Goal: Information Seeking & Learning: Learn about a topic

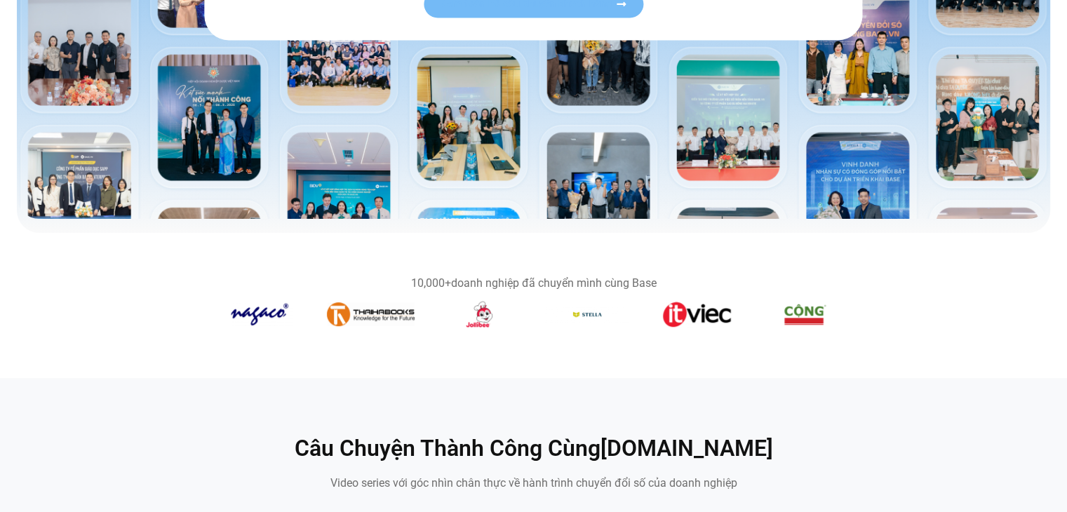
scroll to position [631, 0]
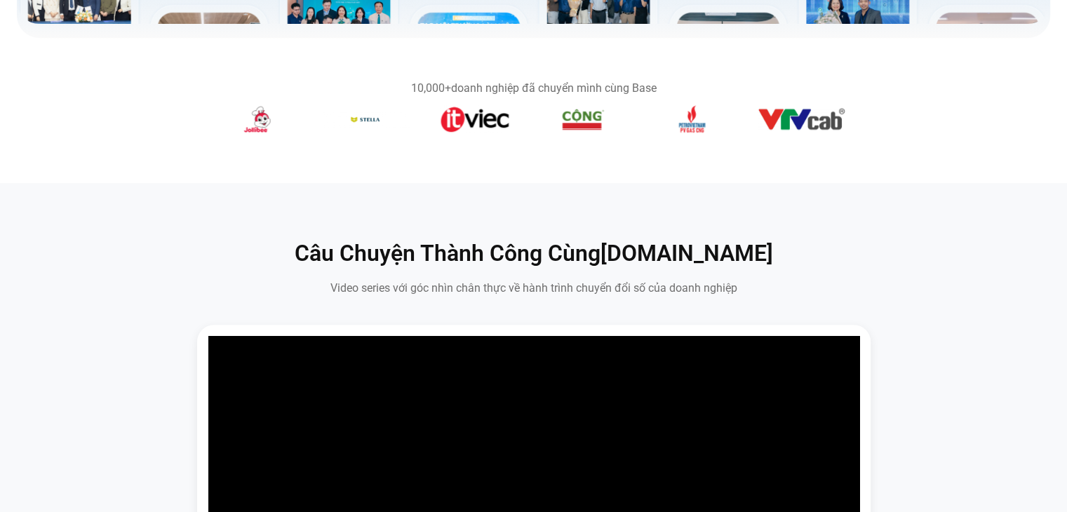
click at [539, 110] on figure "6 / 14" at bounding box center [583, 121] width 88 height 33
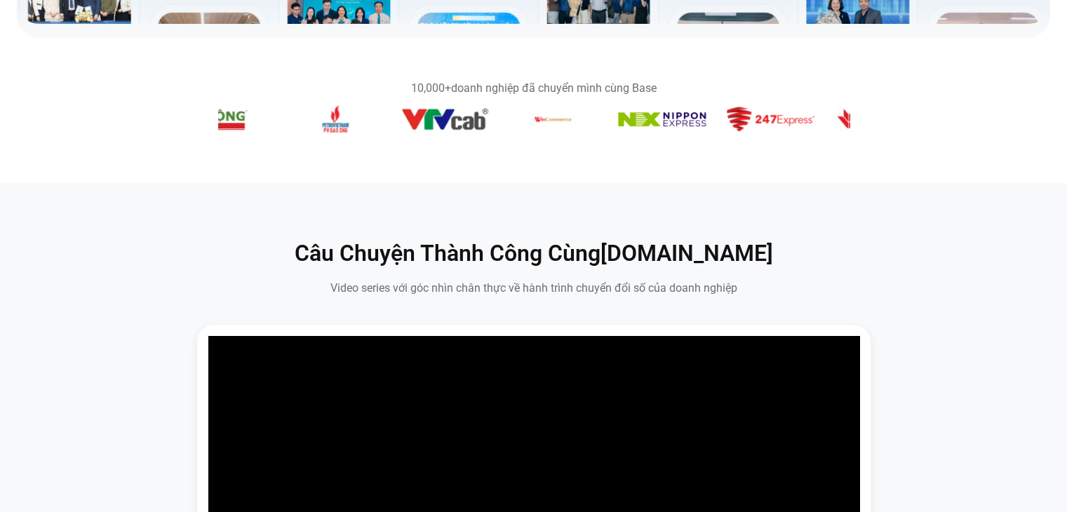
click at [528, 128] on img "9 / 14" at bounding box center [552, 119] width 49 height 28
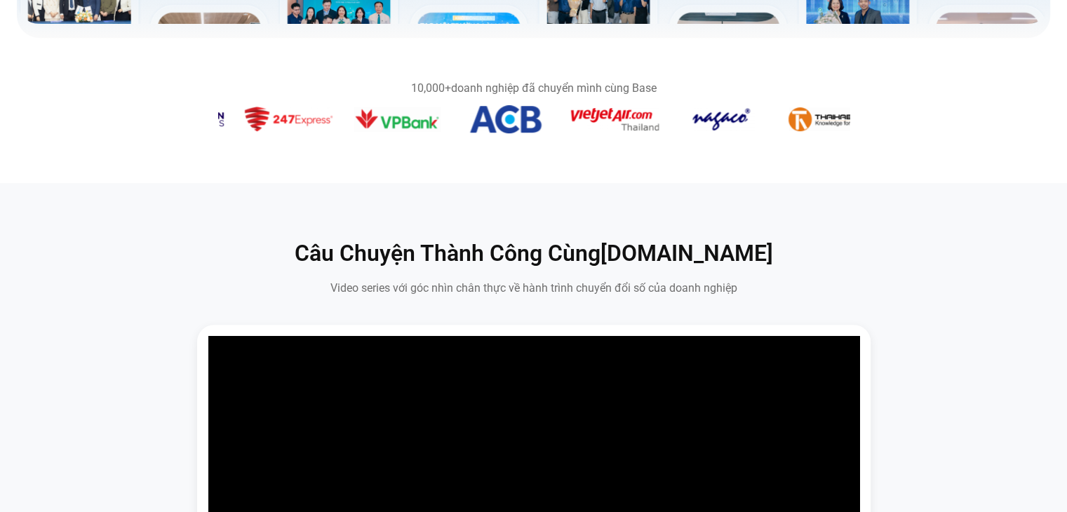
click at [571, 128] on img "14 / 14" at bounding box center [615, 119] width 88 height 23
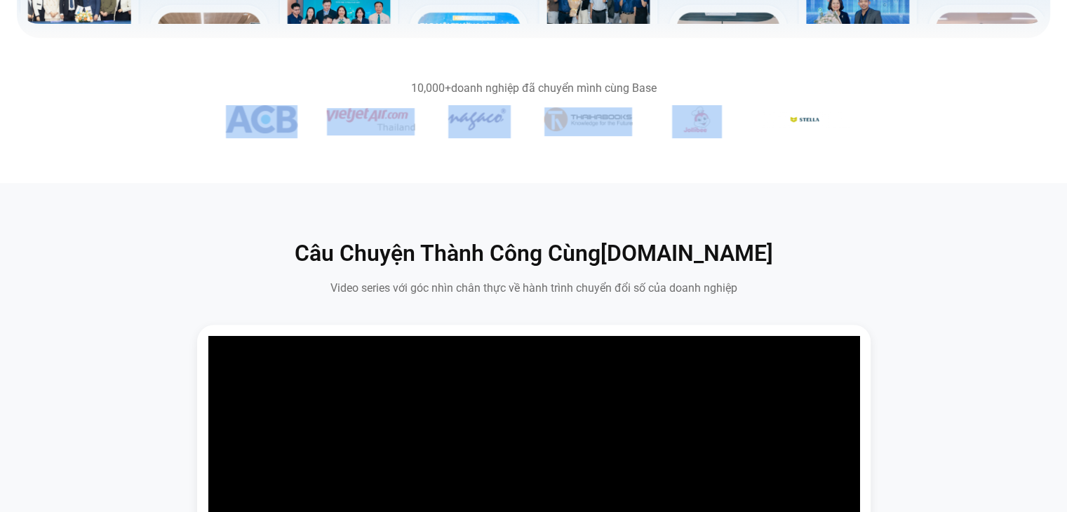
drag, startPoint x: 783, startPoint y: 136, endPoint x: 558, endPoint y: 134, distance: 225.8
click at [598, 134] on div "Băng chuyền hình ảnh" at bounding box center [533, 121] width 631 height 33
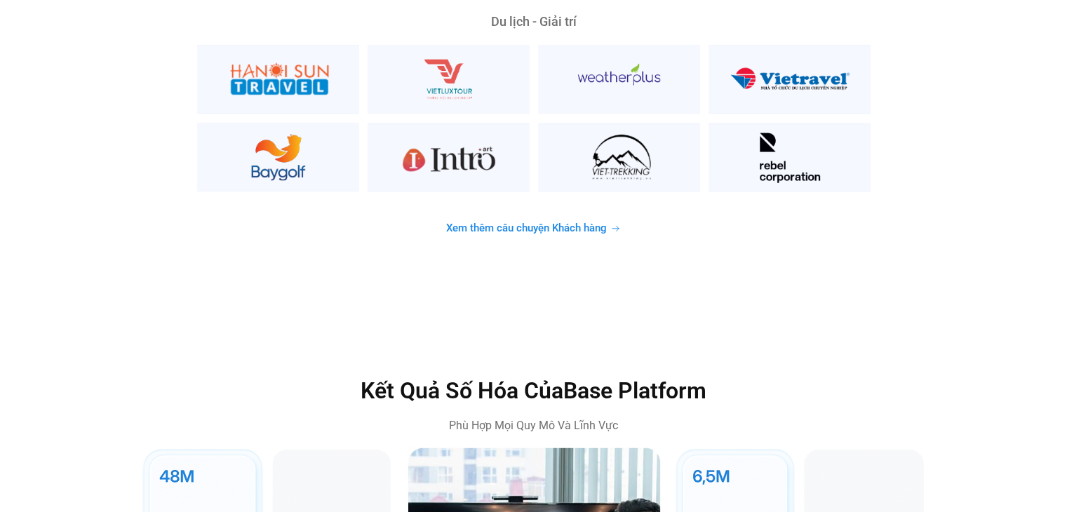
scroll to position [3787, 0]
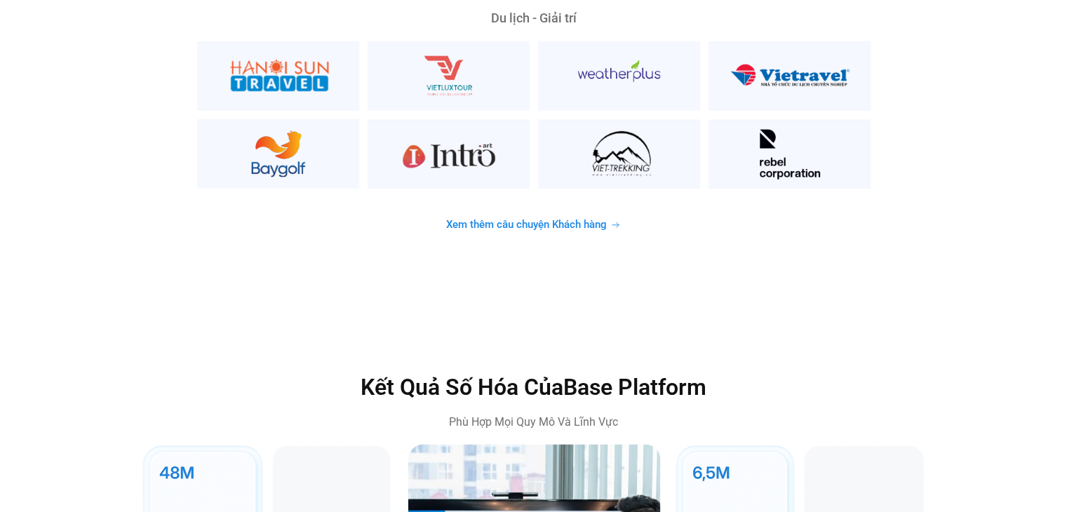
click at [538, 220] on span "Xem thêm câu chuyện Khách hàng" at bounding box center [526, 225] width 161 height 11
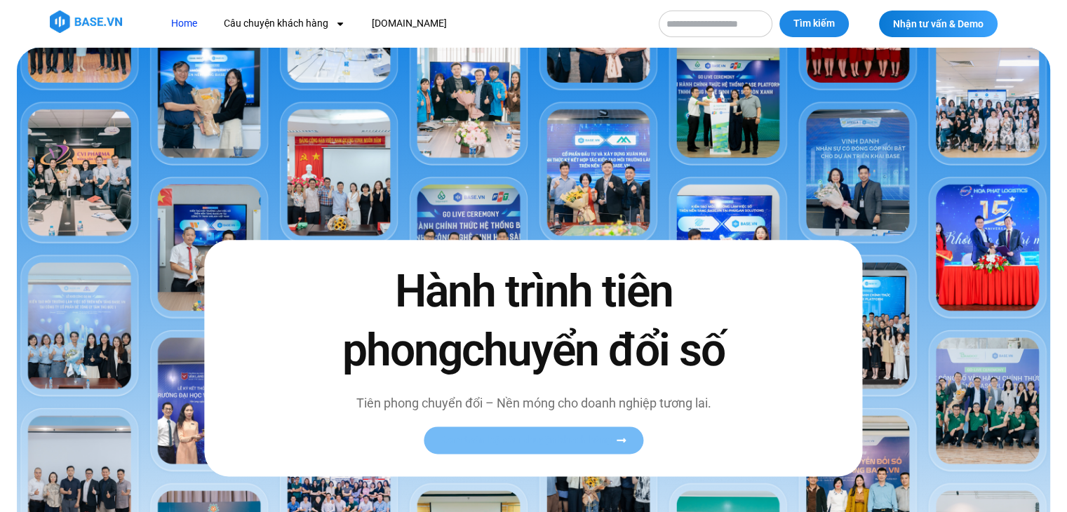
click at [539, 432] on link "Xem toàn bộ câu chuyện khách hàng" at bounding box center [534, 439] width 220 height 27
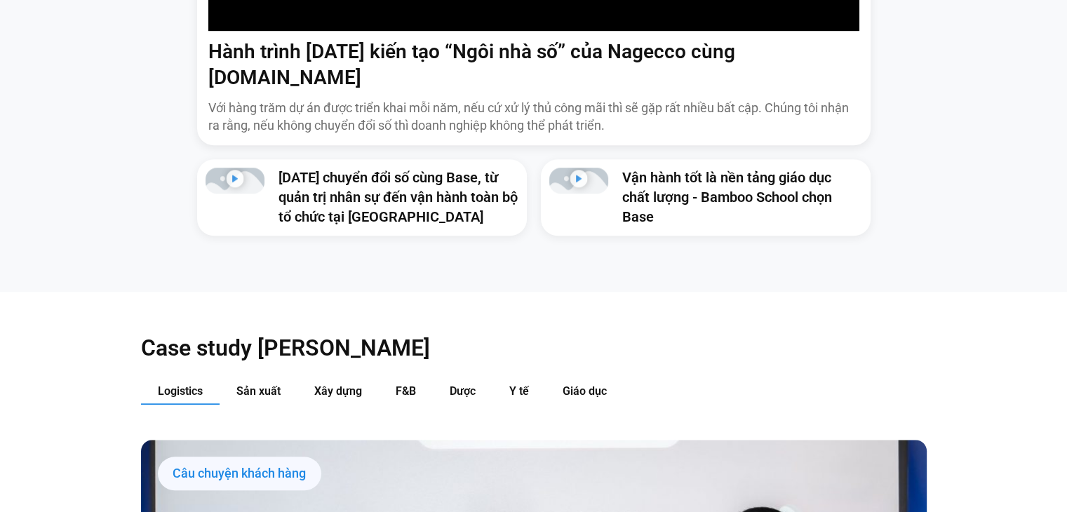
scroll to position [1333, 0]
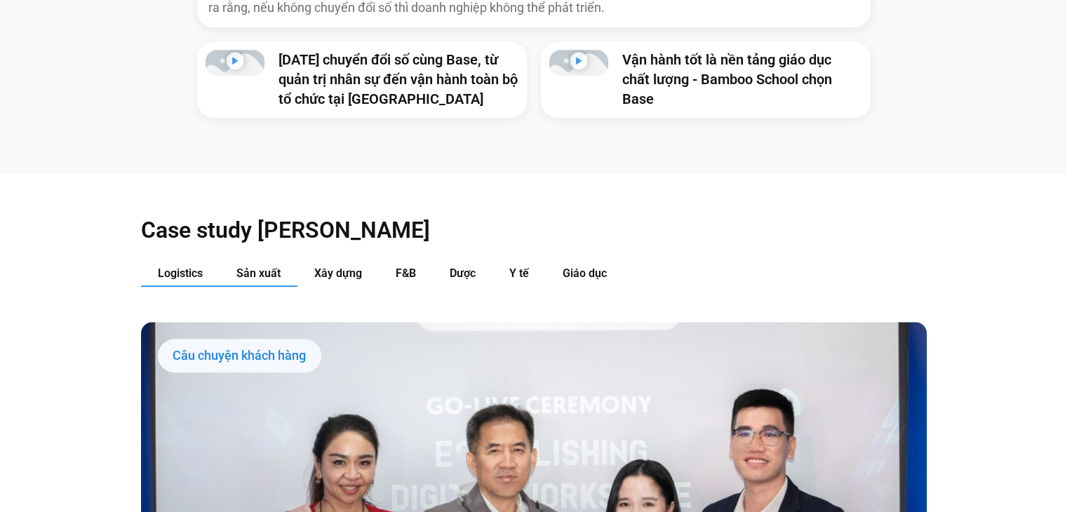
click at [241, 267] on span "Sản xuất" at bounding box center [258, 273] width 44 height 13
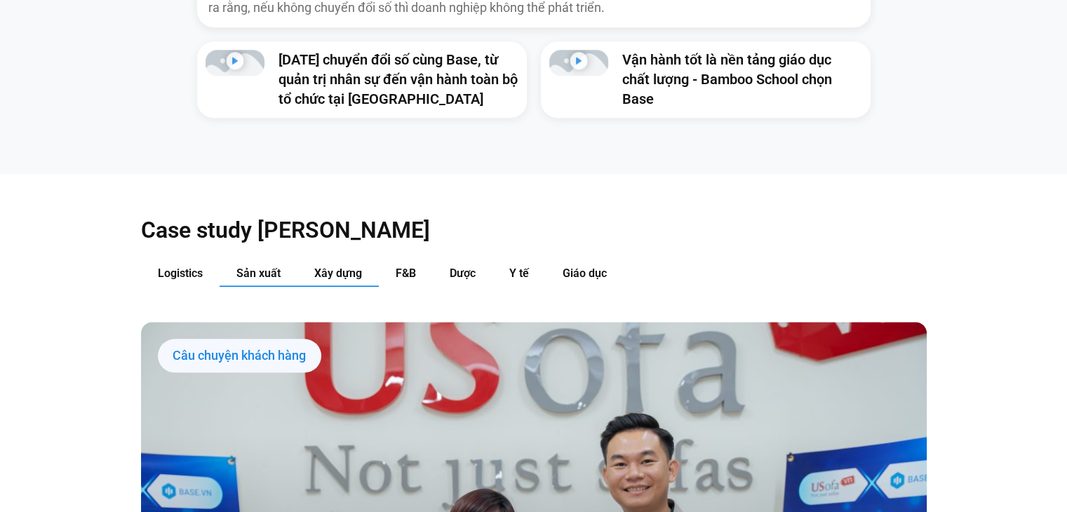
click at [337, 267] on span "Xây dựng" at bounding box center [338, 273] width 48 height 13
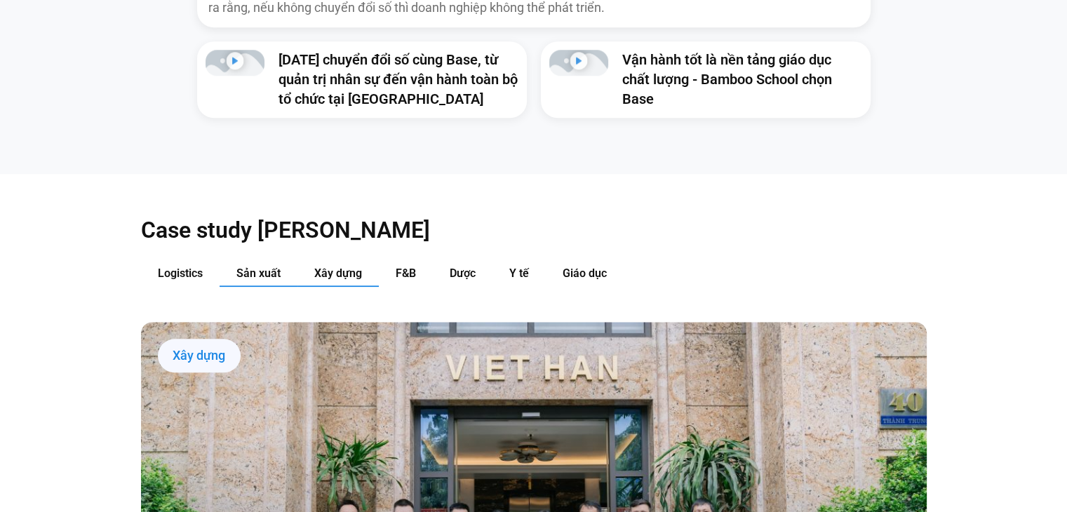
click at [244, 267] on span "Sản xuất" at bounding box center [258, 273] width 44 height 13
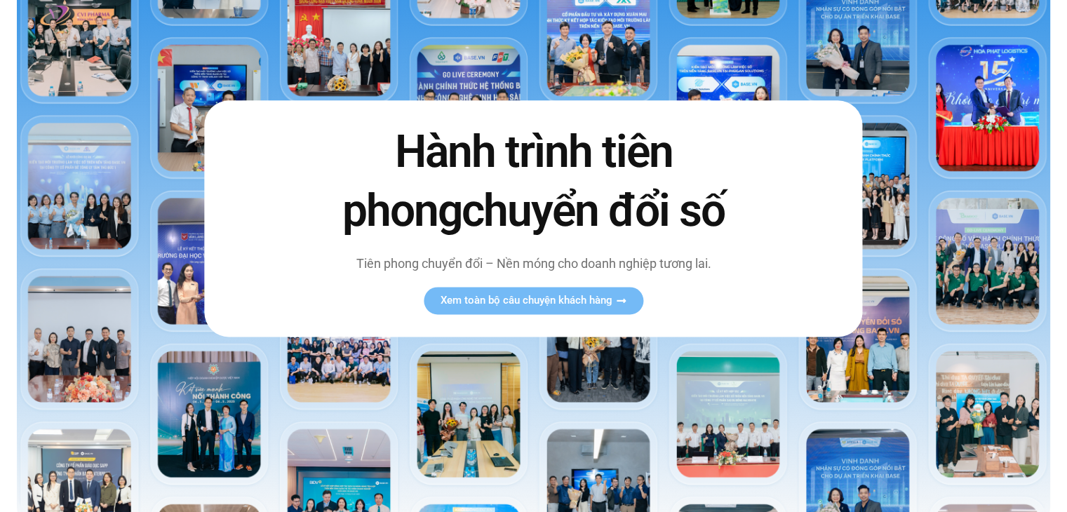
scroll to position [281, 0]
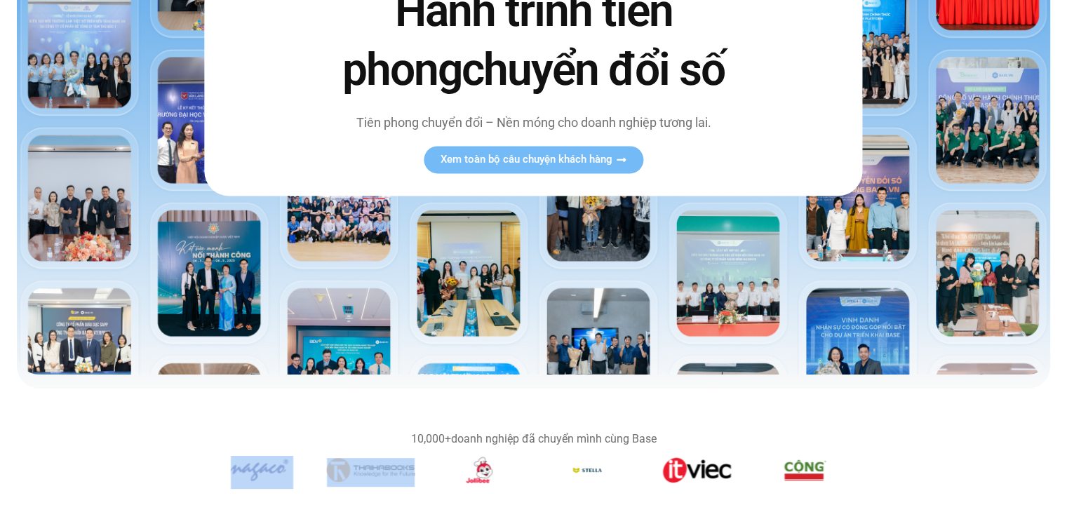
click at [626, 318] on img at bounding box center [533, 70] width 1033 height 607
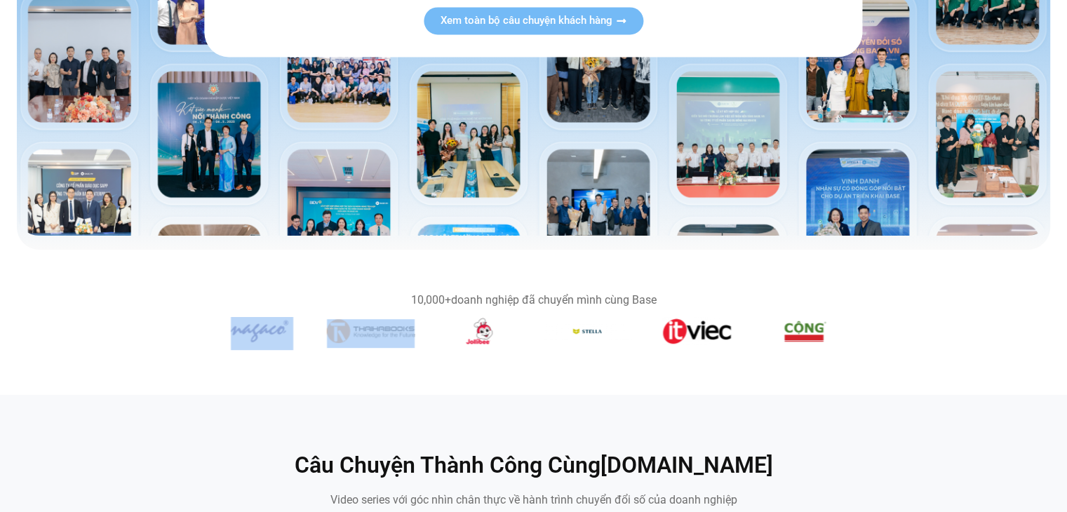
scroll to position [421, 0]
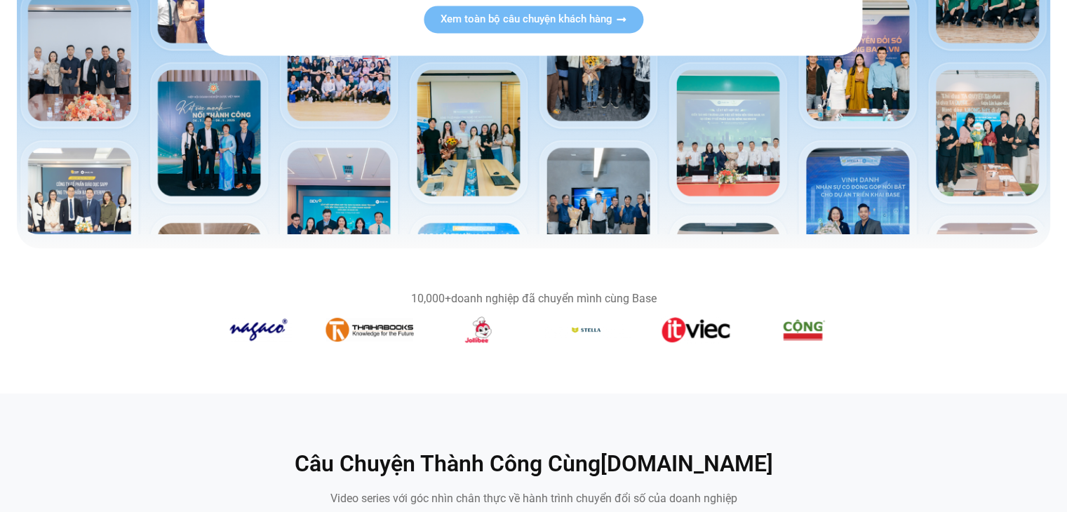
click at [483, 335] on img "3 / 14" at bounding box center [478, 330] width 50 height 28
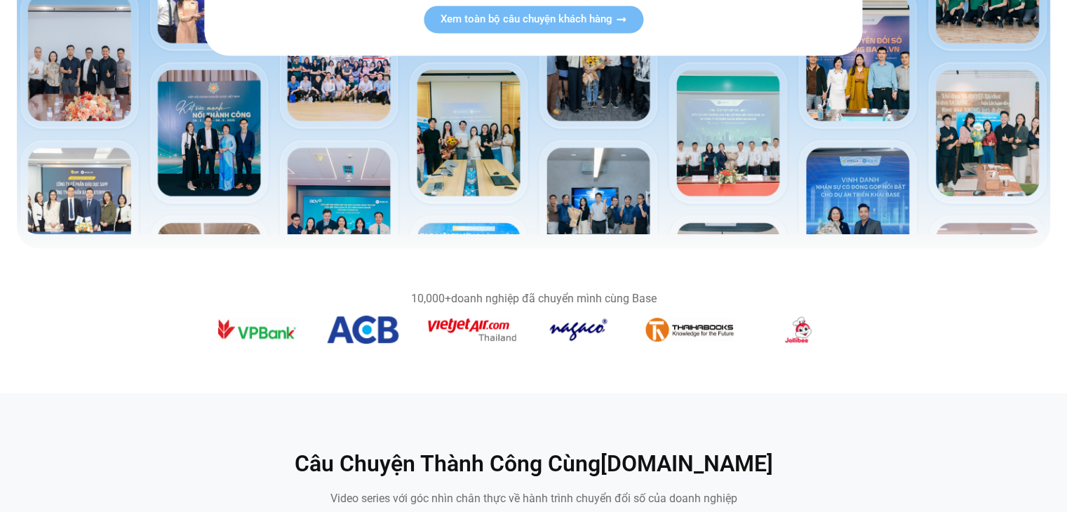
click at [823, 335] on img "3 / 14" at bounding box center [798, 330] width 50 height 28
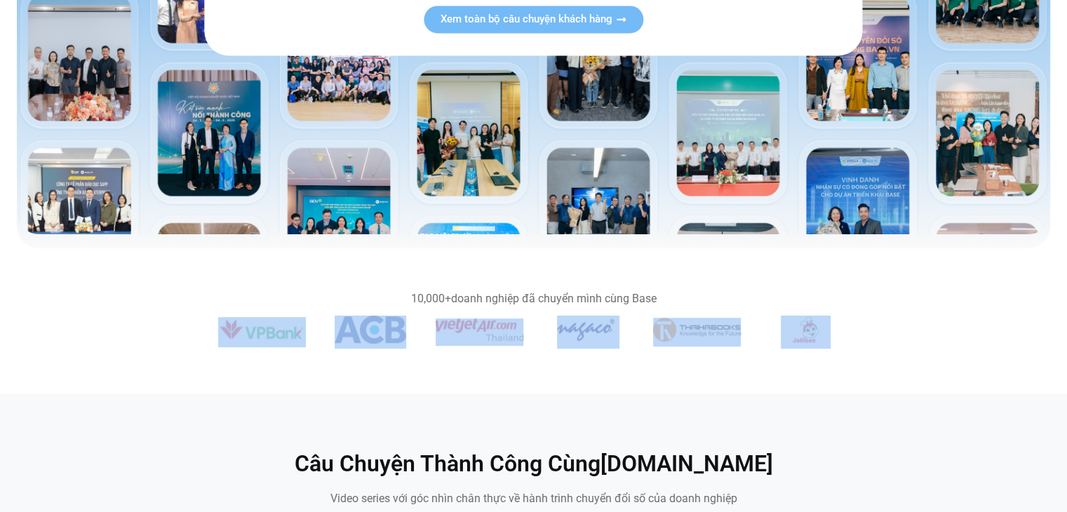
drag, startPoint x: 539, startPoint y: 343, endPoint x: 797, endPoint y: 342, distance: 258.1
click at [797, 342] on div "Băng chuyền hình ảnh" at bounding box center [533, 332] width 631 height 33
click at [432, 332] on div "Băng chuyền hình ảnh" at bounding box center [207, 332] width 631 height 33
click at [419, 337] on div "Băng chuyền hình ảnh" at bounding box center [207, 332] width 631 height 33
click at [369, 339] on img "13 / 14" at bounding box center [371, 330] width 72 height 28
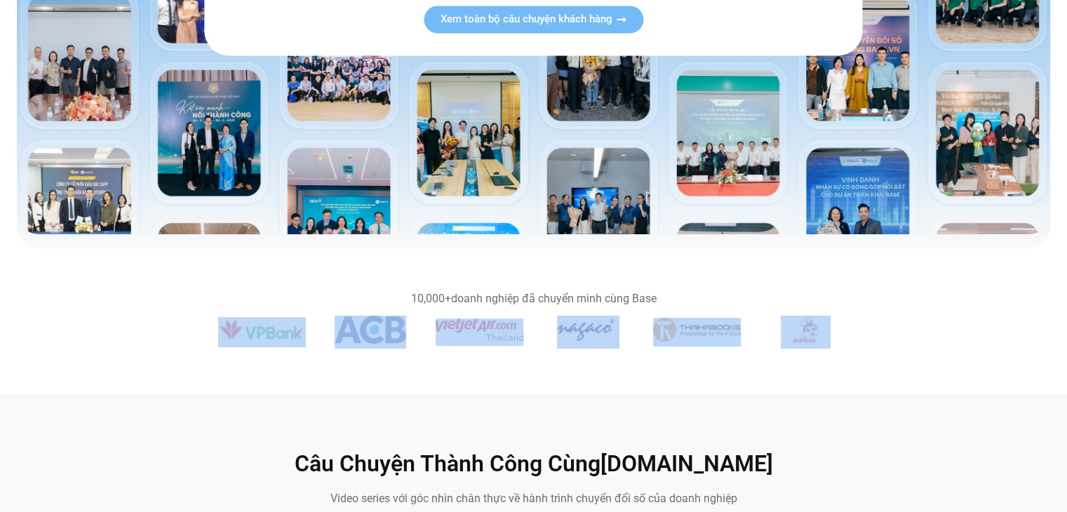
click at [808, 323] on img "3 / 14" at bounding box center [806, 330] width 50 height 28
click at [781, 389] on section "10,000+ doanh nghiệp đã chuyển mình cùng Base" at bounding box center [533, 320] width 1067 height 145
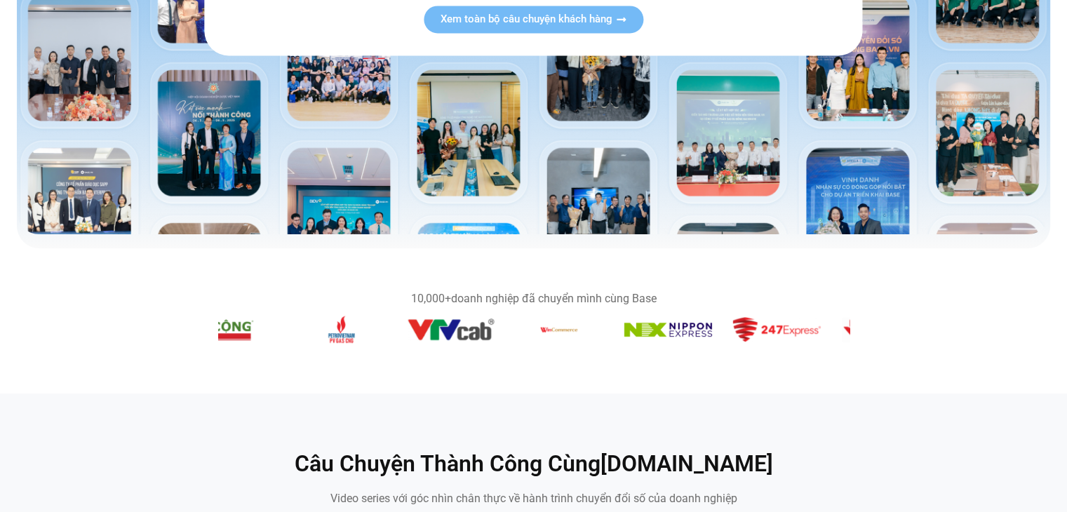
click at [602, 337] on figure "9 / 14" at bounding box center [559, 332] width 88 height 33
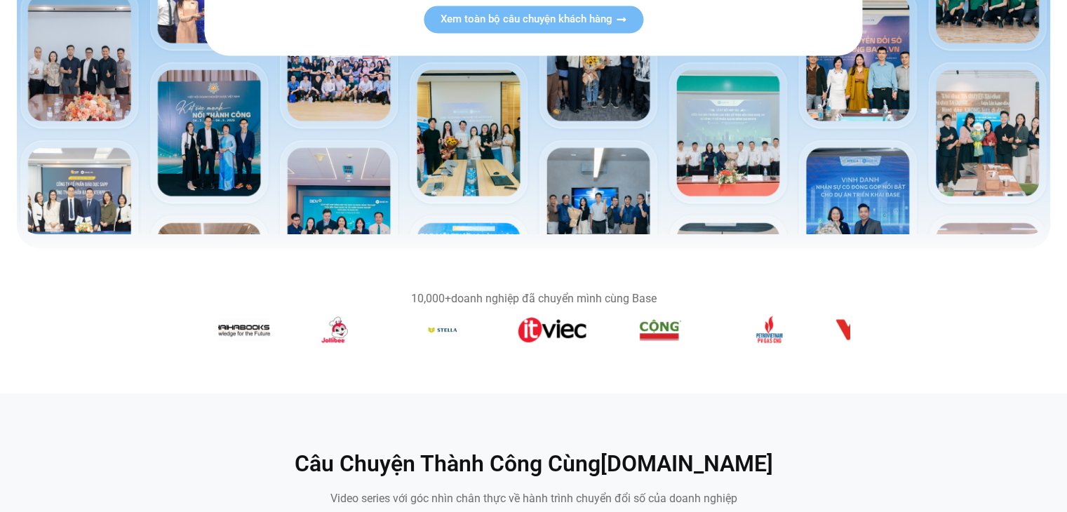
click at [682, 341] on figure "6 / 14" at bounding box center [660, 332] width 88 height 33
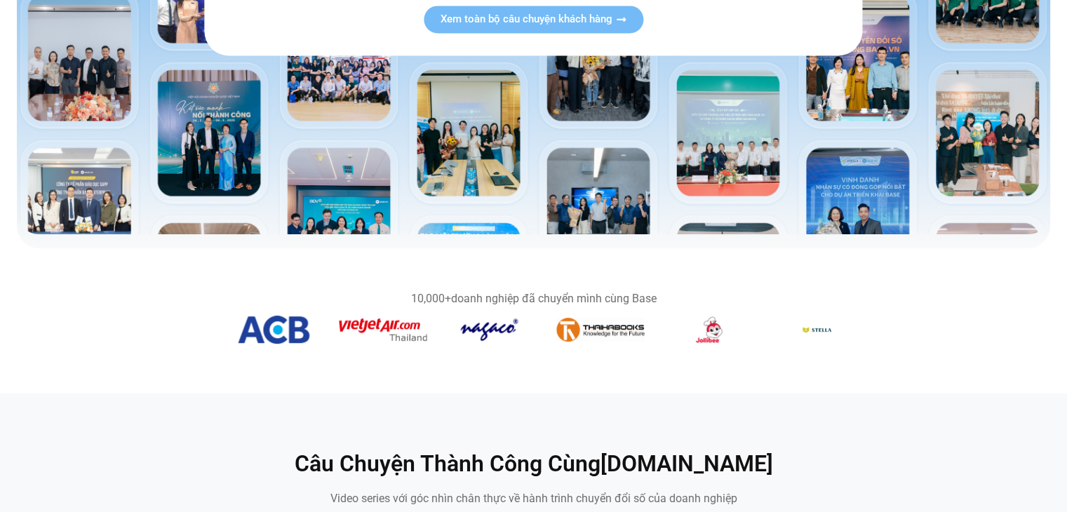
click at [808, 342] on figure "4 / 14" at bounding box center [818, 332] width 88 height 22
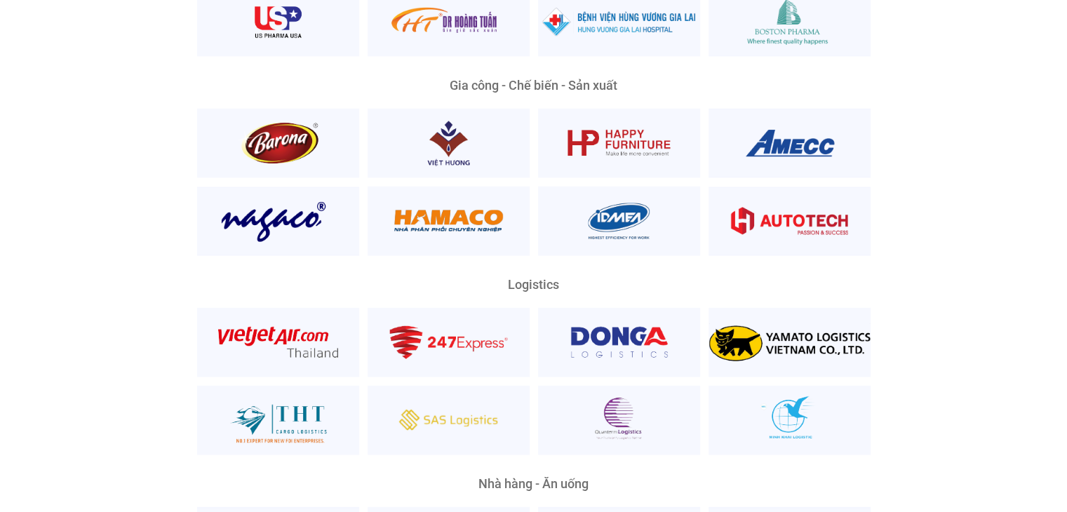
scroll to position [3296, 0]
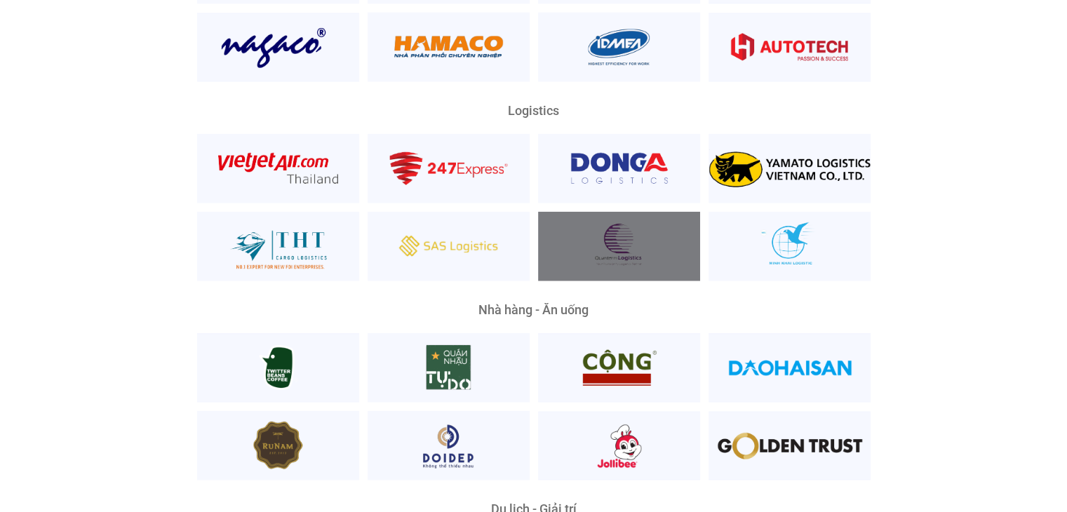
click at [600, 238] on div at bounding box center [619, 246] width 162 height 69
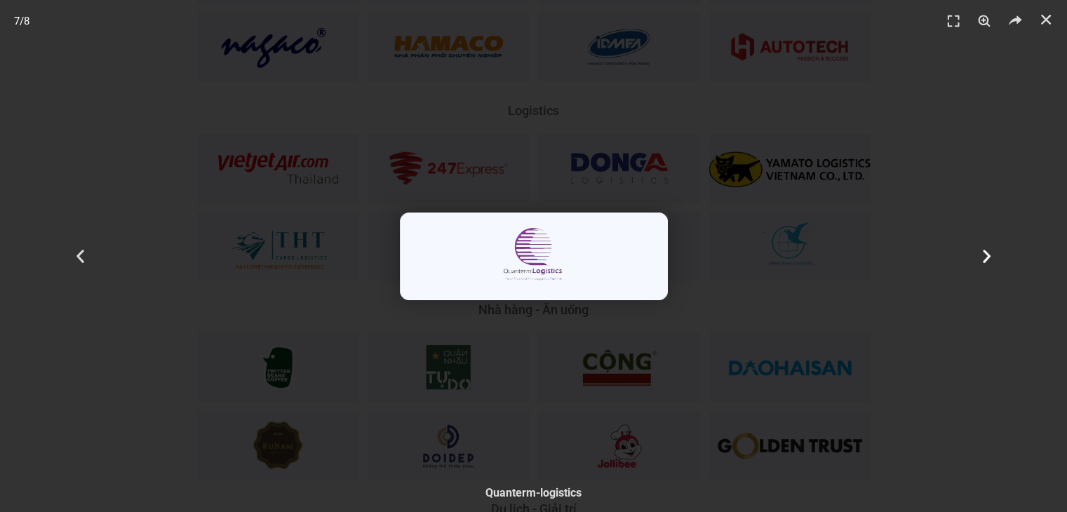
click at [907, 234] on div "Tiếp theo" at bounding box center [987, 256] width 160 height 512
click at [1064, 220] on div "Tiếp theo" at bounding box center [987, 256] width 160 height 512
click at [924, 447] on div "Tiếp theo" at bounding box center [987, 256] width 160 height 512
click at [578, 443] on div "2 / 8" at bounding box center [533, 256] width 969 height 414
click at [485, 443] on div "3 / 8" at bounding box center [533, 256] width 969 height 414
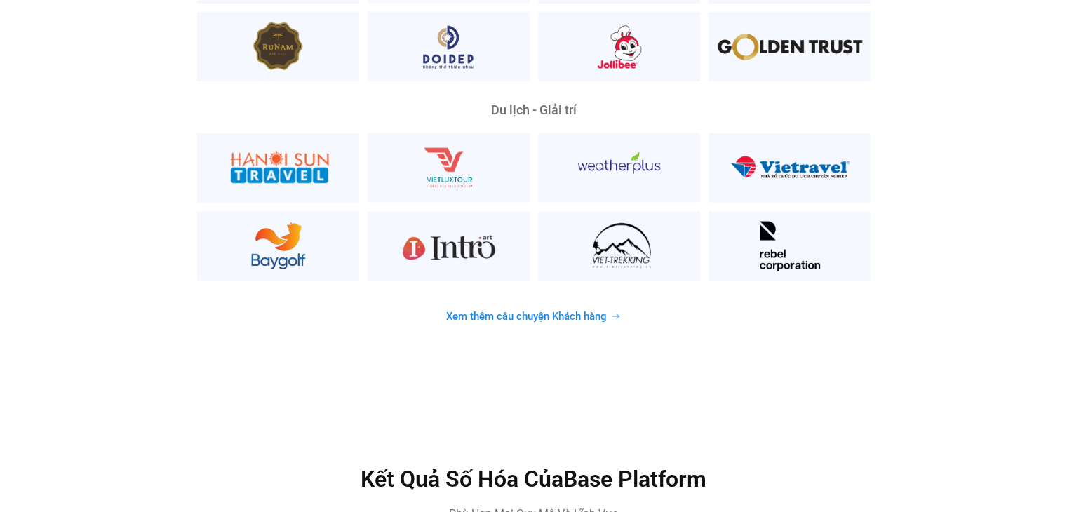
scroll to position [3717, 0]
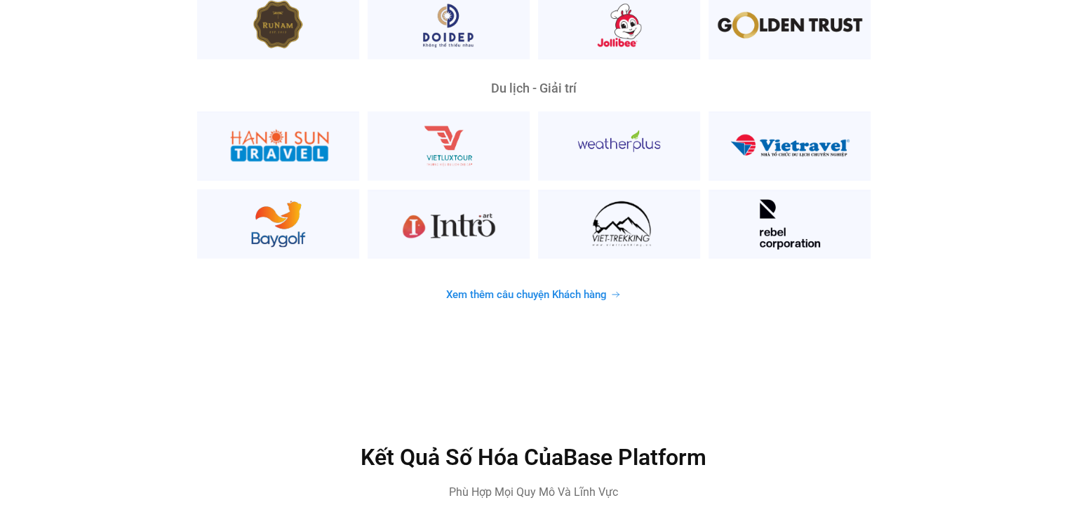
click at [600, 281] on link "Xem thêm câu chuyện Khách hàng" at bounding box center [533, 294] width 208 height 27
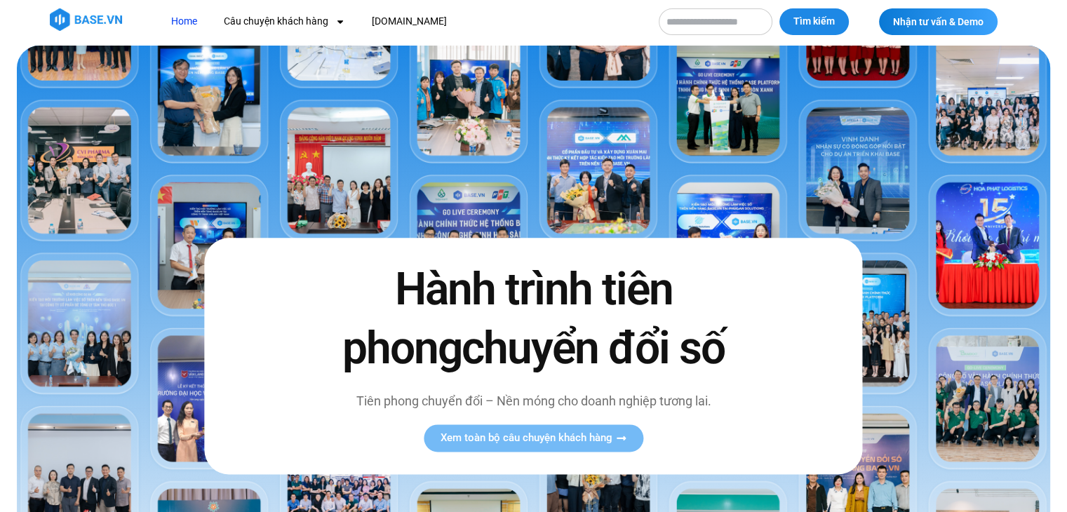
scroll to position [0, 0]
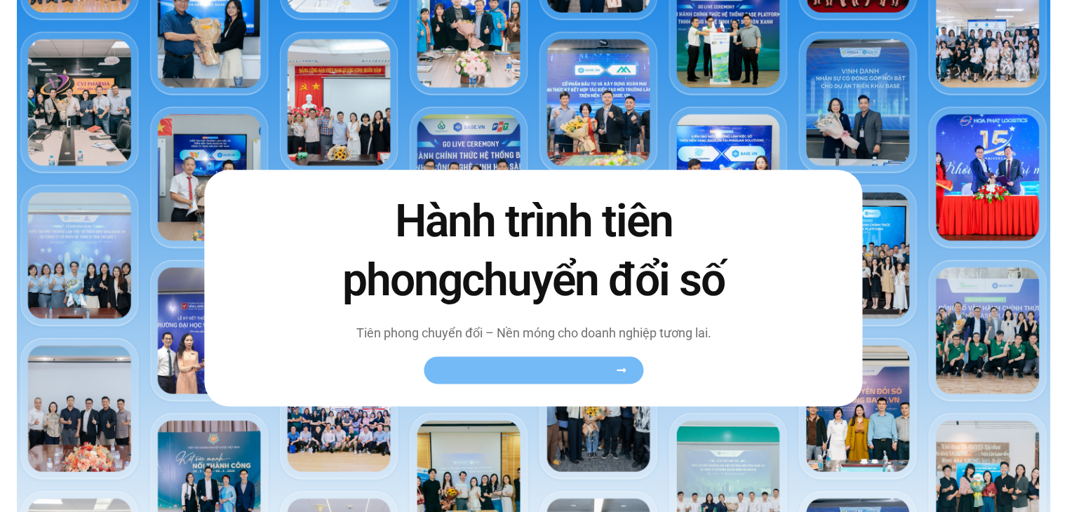
click at [605, 360] on link "Xem toàn bộ câu chuyện khách hàng" at bounding box center [534, 369] width 220 height 27
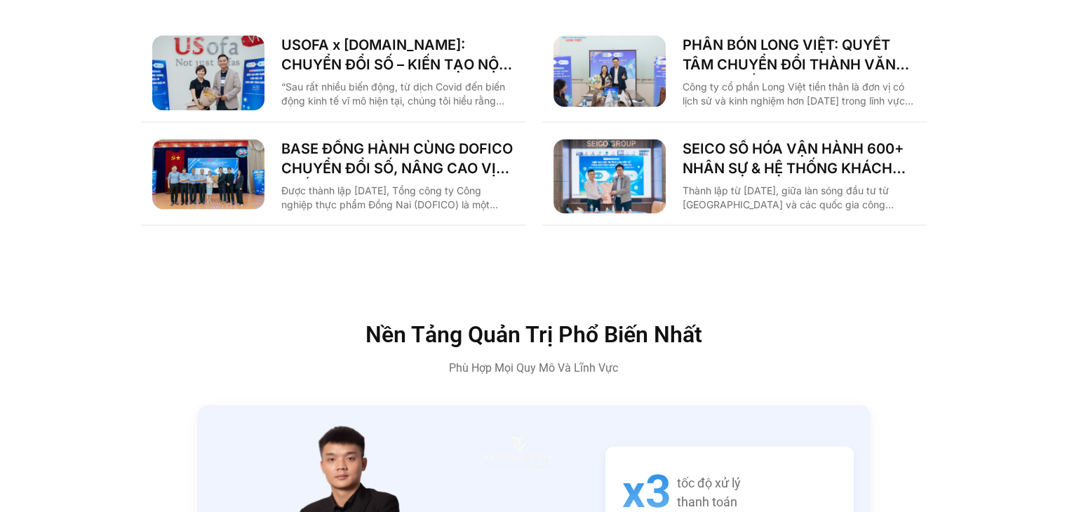
scroll to position [2385, 0]
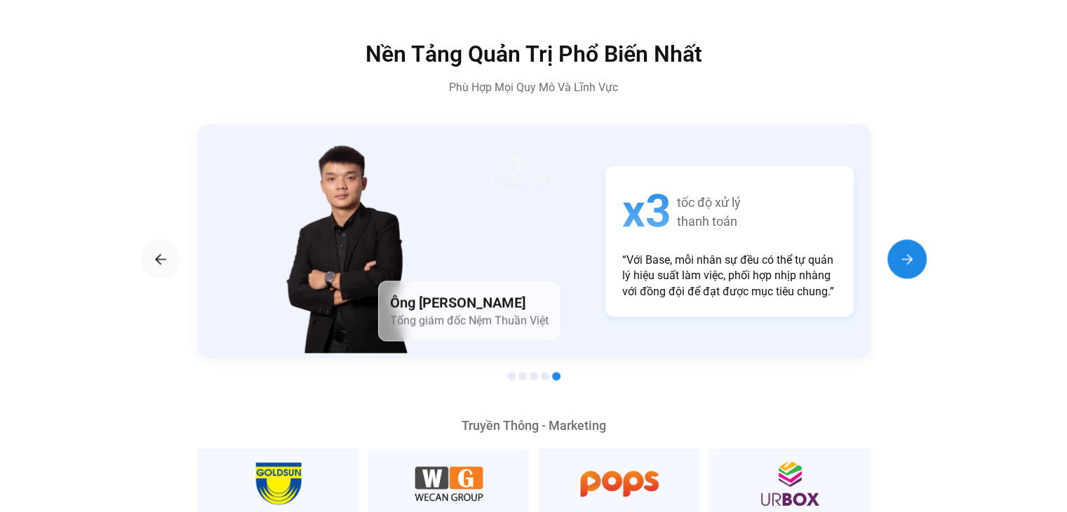
click at [913, 250] on img "Next slide" at bounding box center [906, 258] width 17 height 17
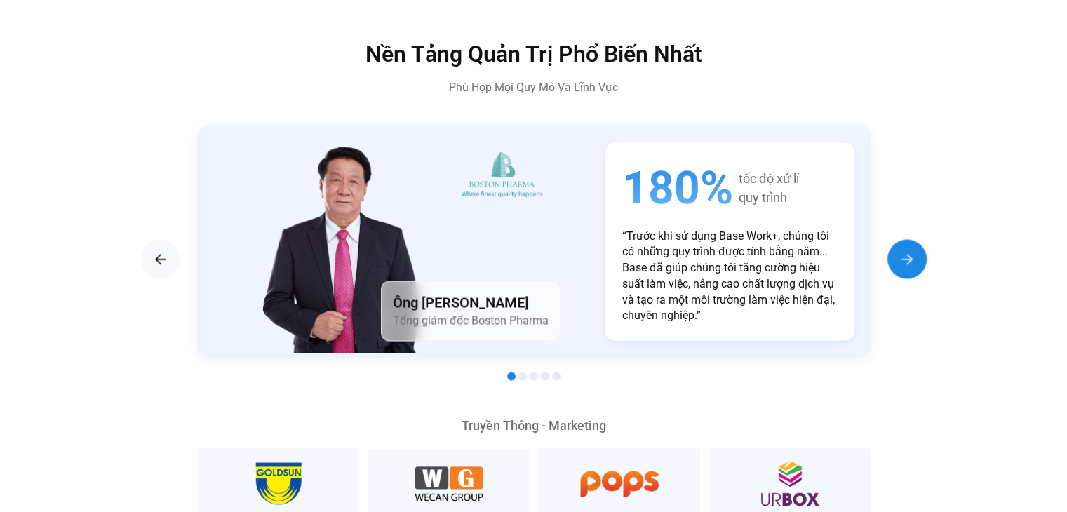
click at [913, 250] on img "Next slide" at bounding box center [906, 258] width 17 height 17
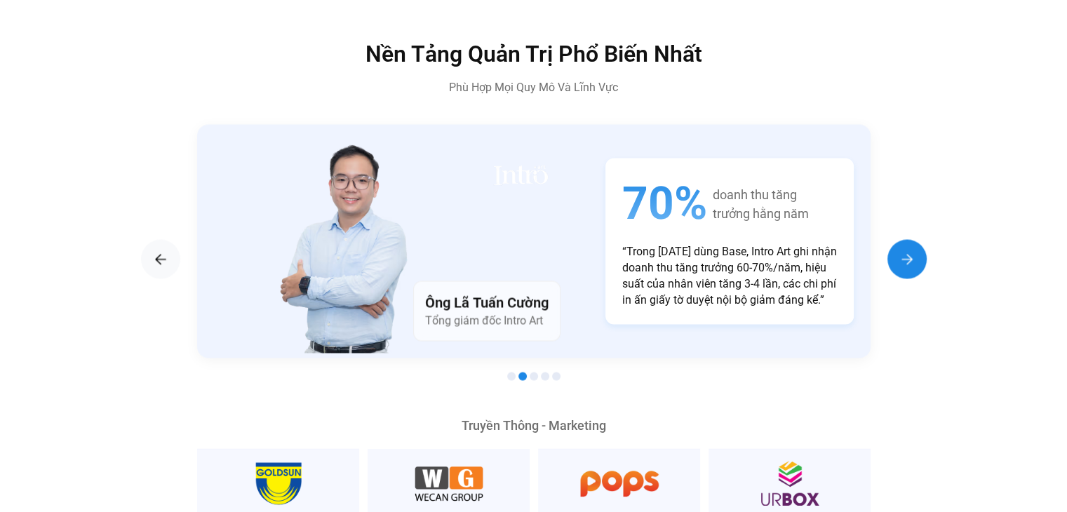
click at [913, 250] on img "Next slide" at bounding box center [906, 258] width 17 height 17
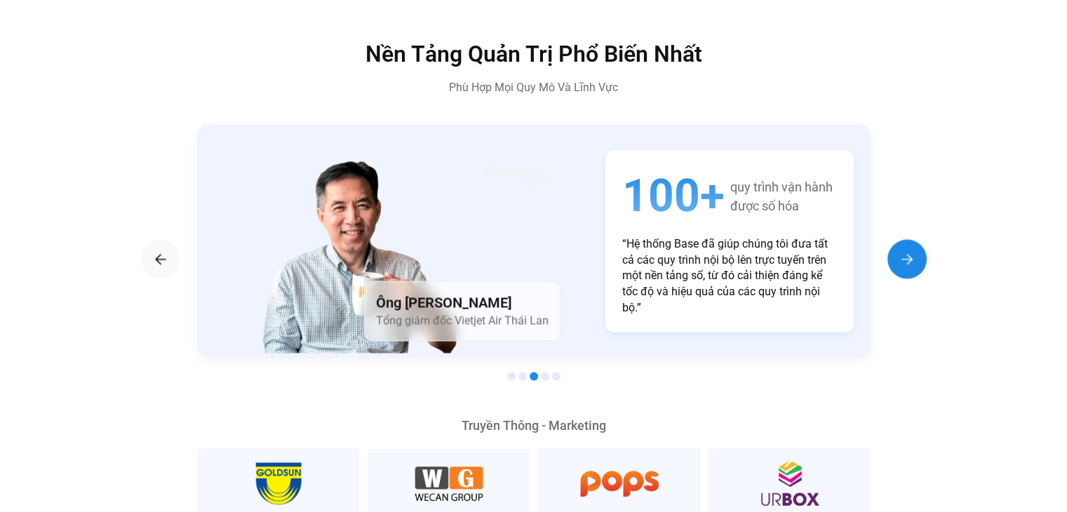
click at [913, 250] on img "Next slide" at bounding box center [906, 258] width 17 height 17
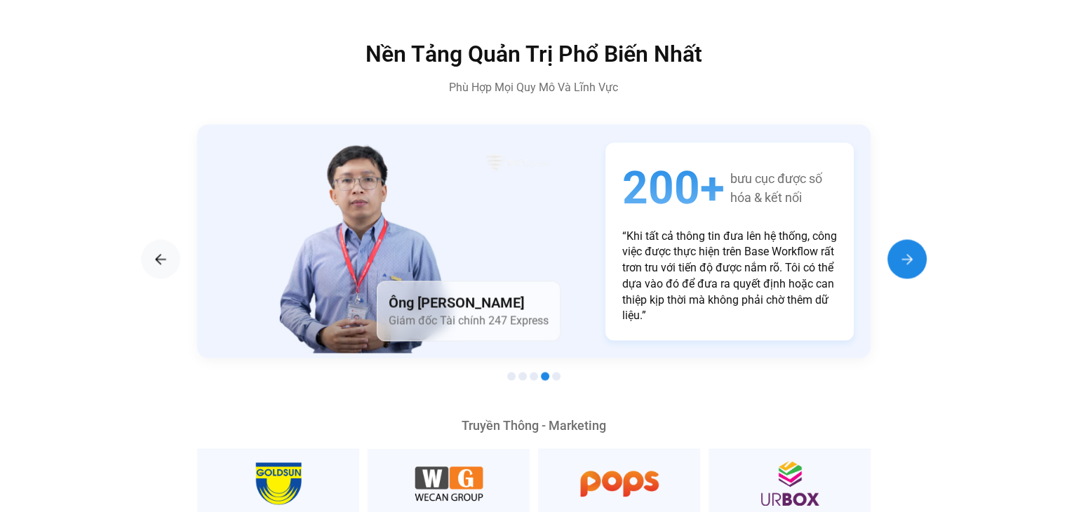
click at [913, 250] on img "Next slide" at bounding box center [906, 258] width 17 height 17
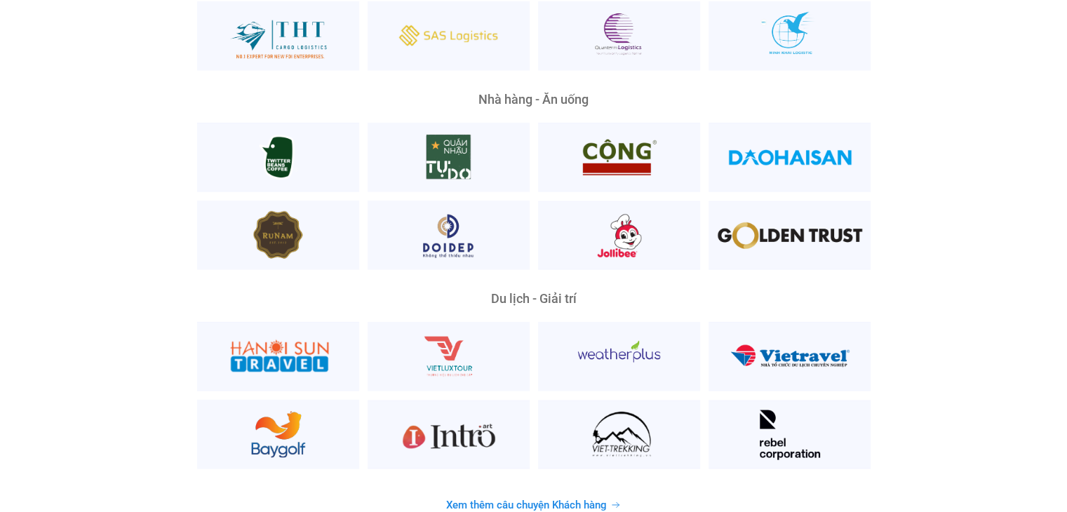
scroll to position [3577, 0]
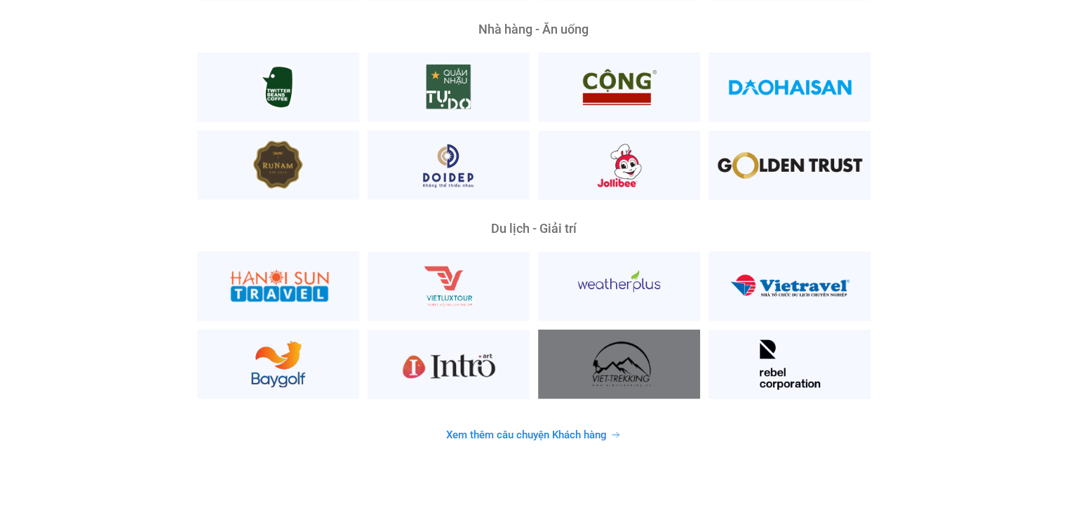
click at [612, 342] on div at bounding box center [619, 364] width 162 height 69
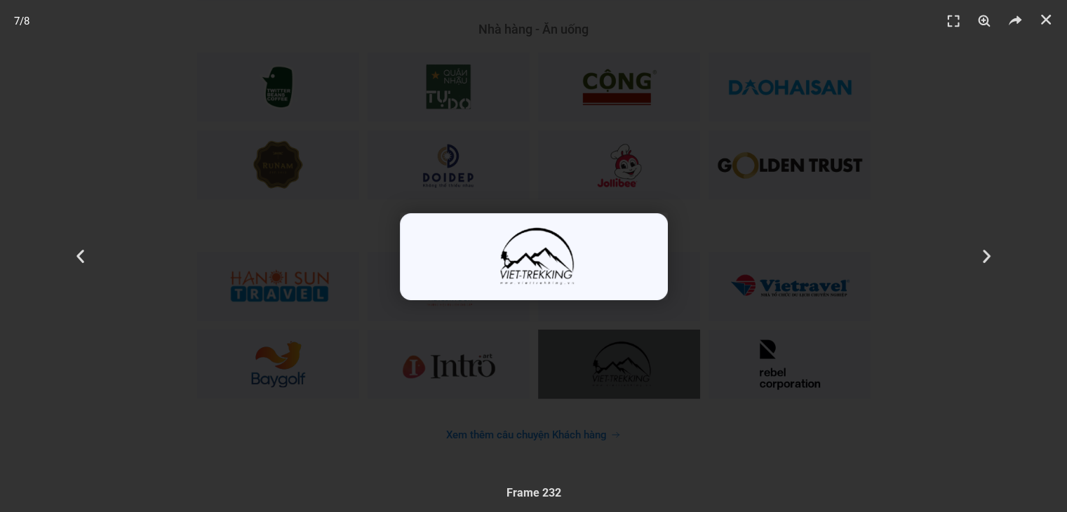
click at [546, 259] on img "7 / 8" at bounding box center [534, 257] width 268 height 88
click at [1046, 281] on div "7 / 8 Tiếp theo Quay về Frame 232" at bounding box center [533, 256] width 1067 height 512
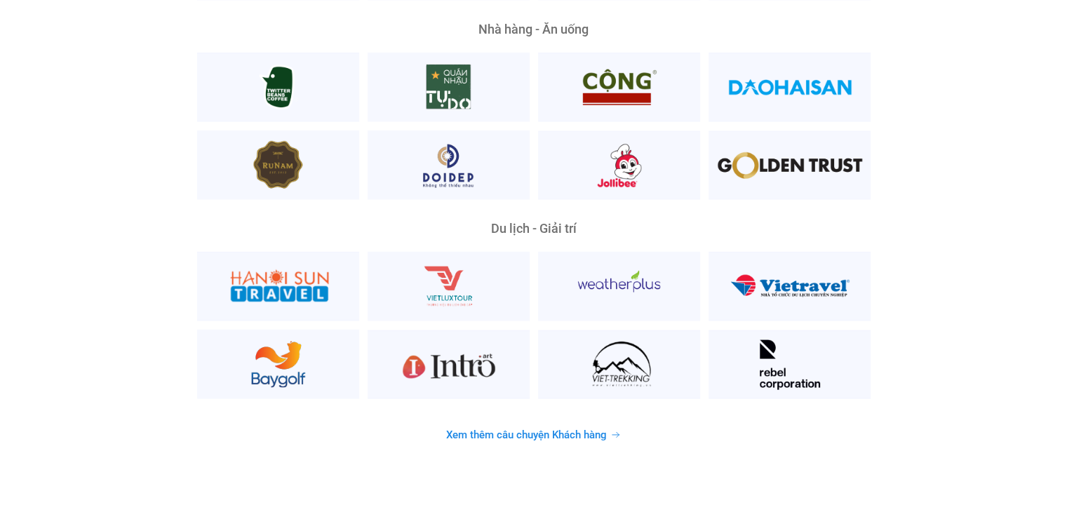
click at [851, 222] on div "Du lịch - Giải trí" at bounding box center [533, 228] width 673 height 13
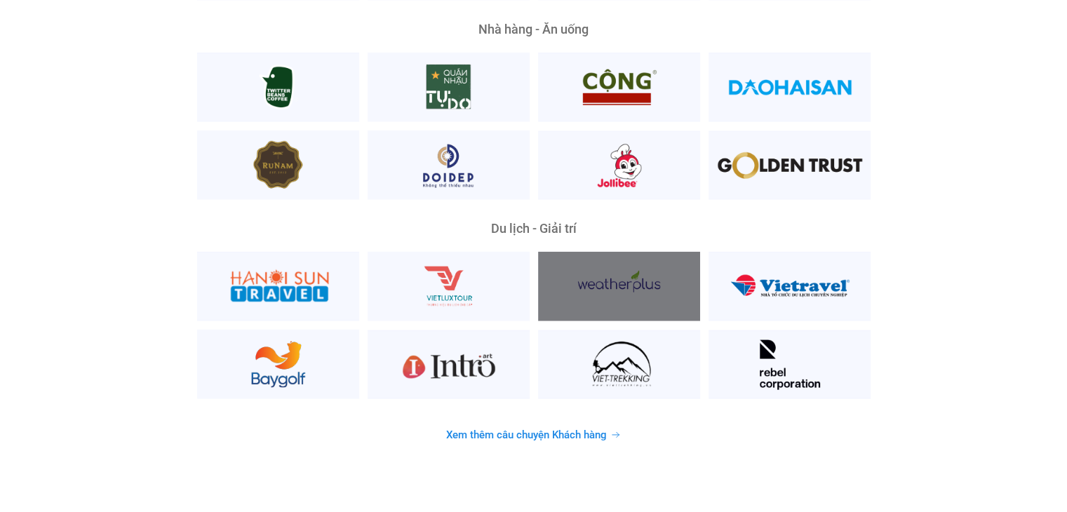
click at [630, 259] on div at bounding box center [619, 286] width 162 height 69
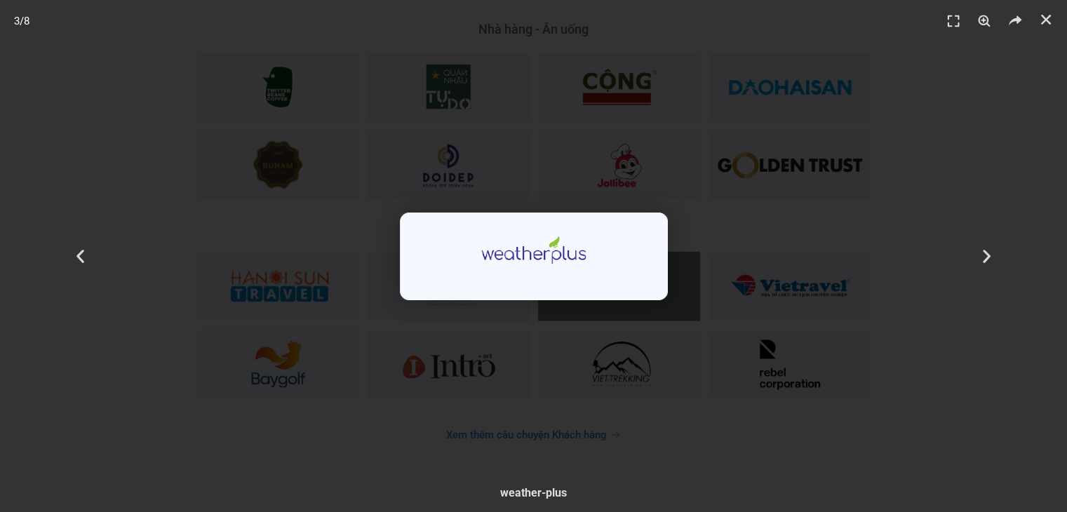
click at [494, 255] on img "3 / 8" at bounding box center [534, 257] width 268 height 88
click at [558, 163] on div "3 / 8" at bounding box center [533, 256] width 969 height 414
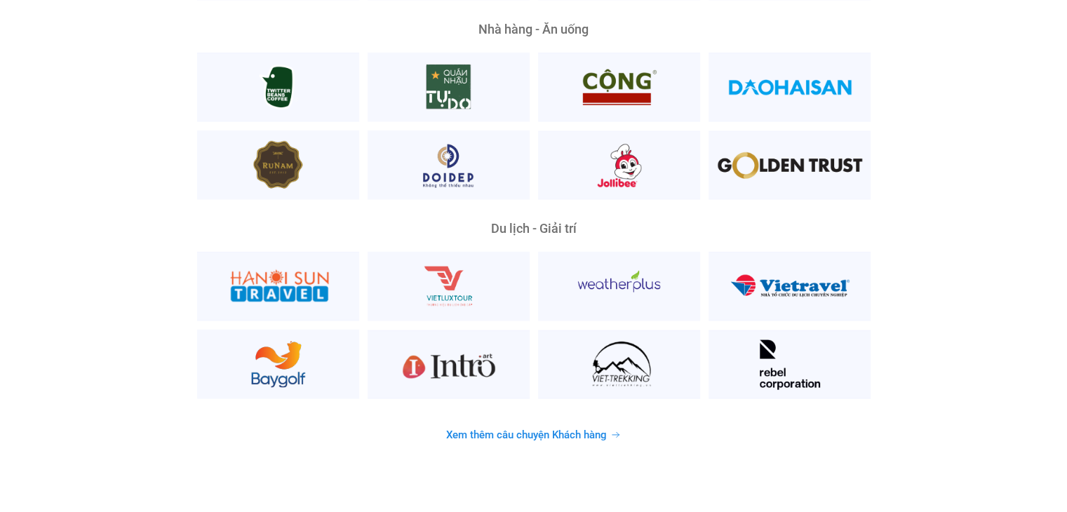
click at [601, 222] on div "Du lịch - Giải trí" at bounding box center [533, 228] width 673 height 13
